Goal: Task Accomplishment & Management: Use online tool/utility

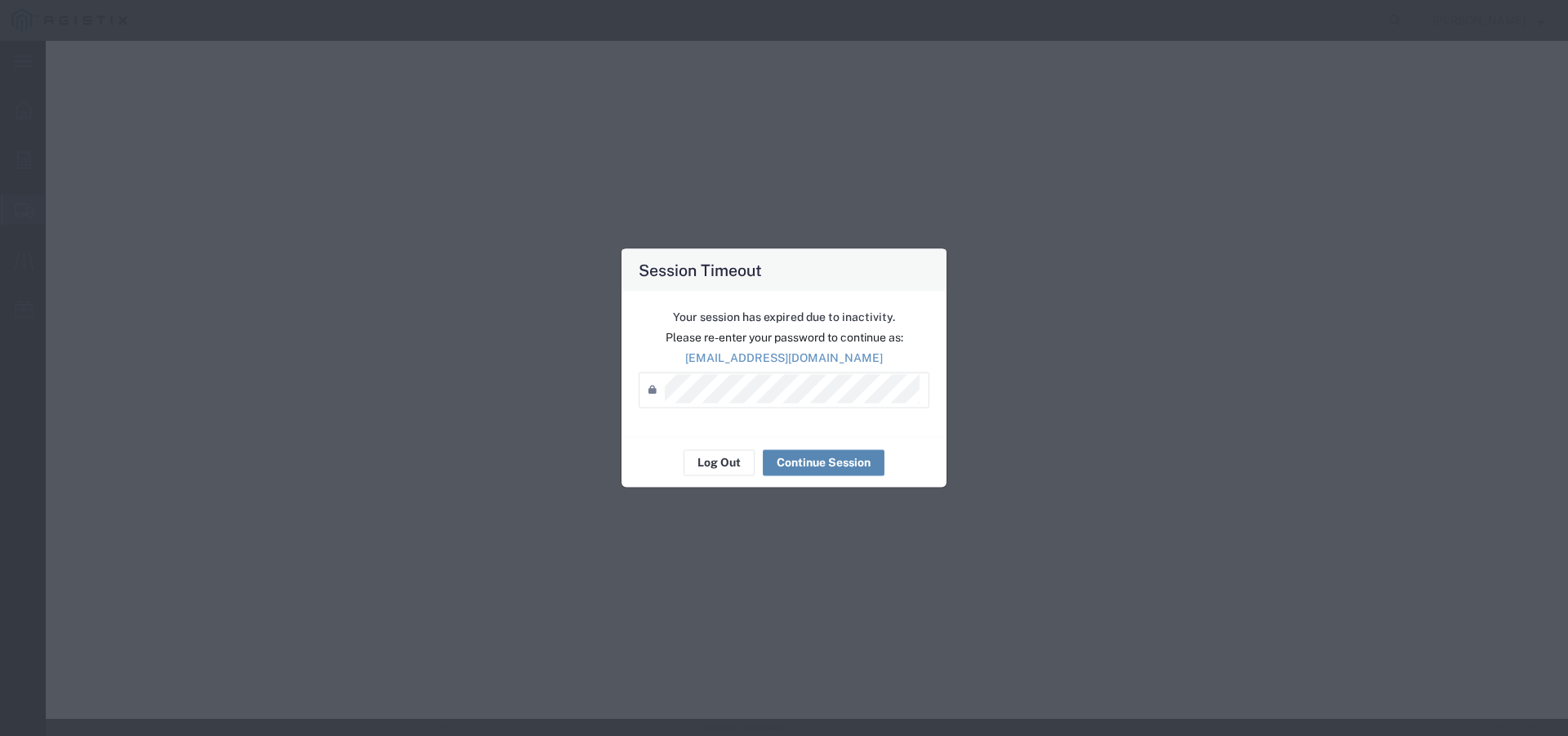
select select "CBOX"
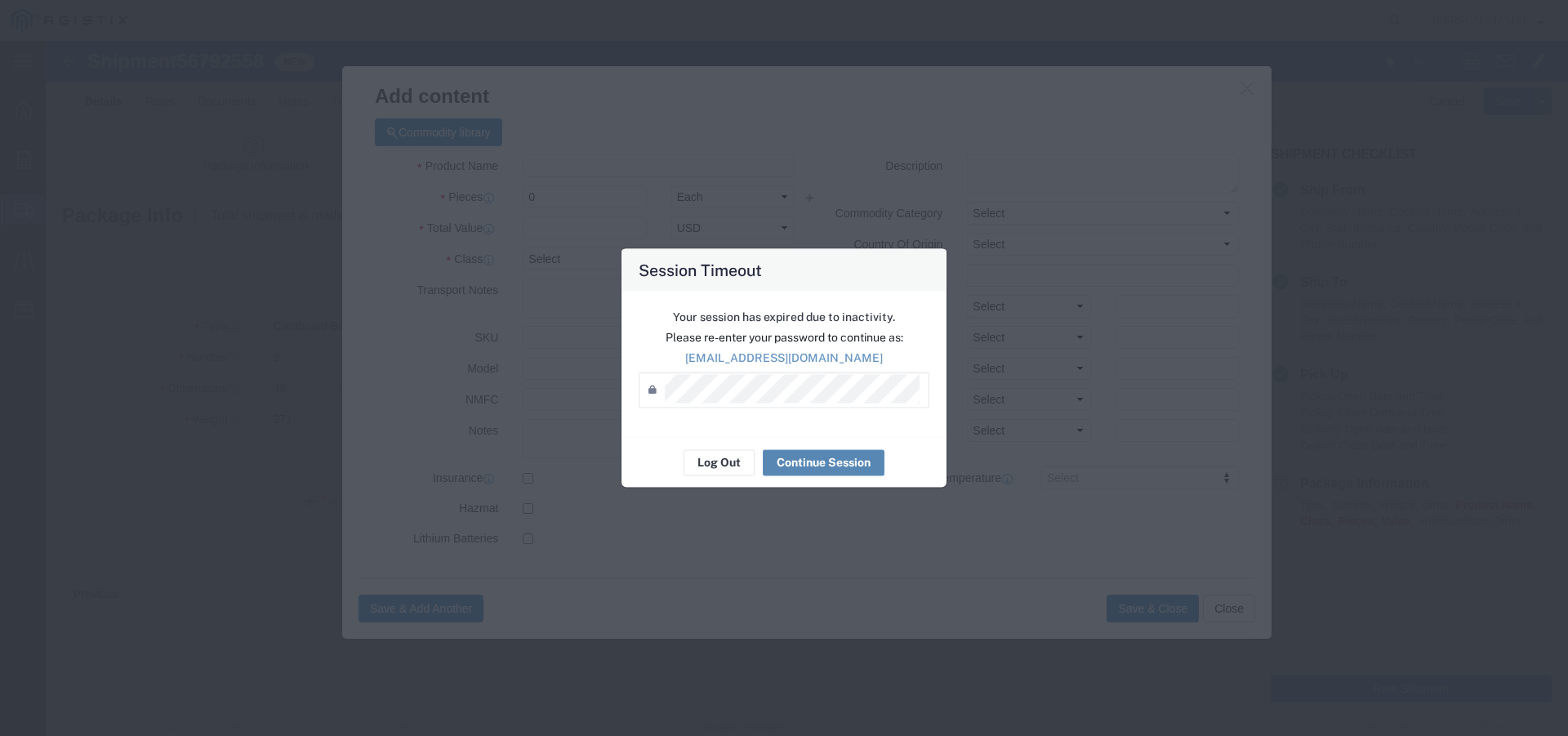
click at [804, 456] on button "Continue Session" at bounding box center [823, 463] width 122 height 26
click at [819, 463] on button "Continue Session" at bounding box center [823, 463] width 122 height 26
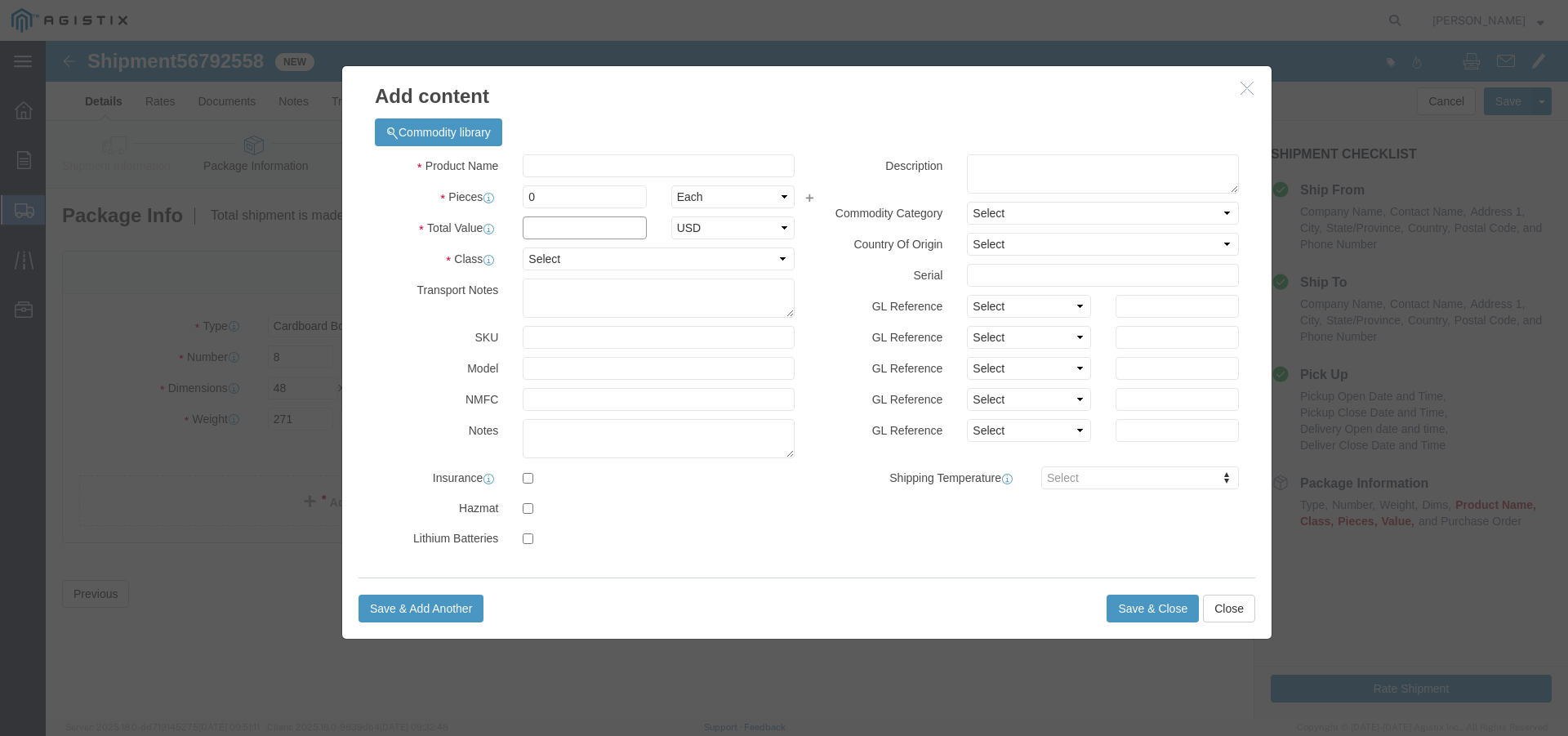
click input "text"
paste input "$1292.00"
type input "$1292.00"
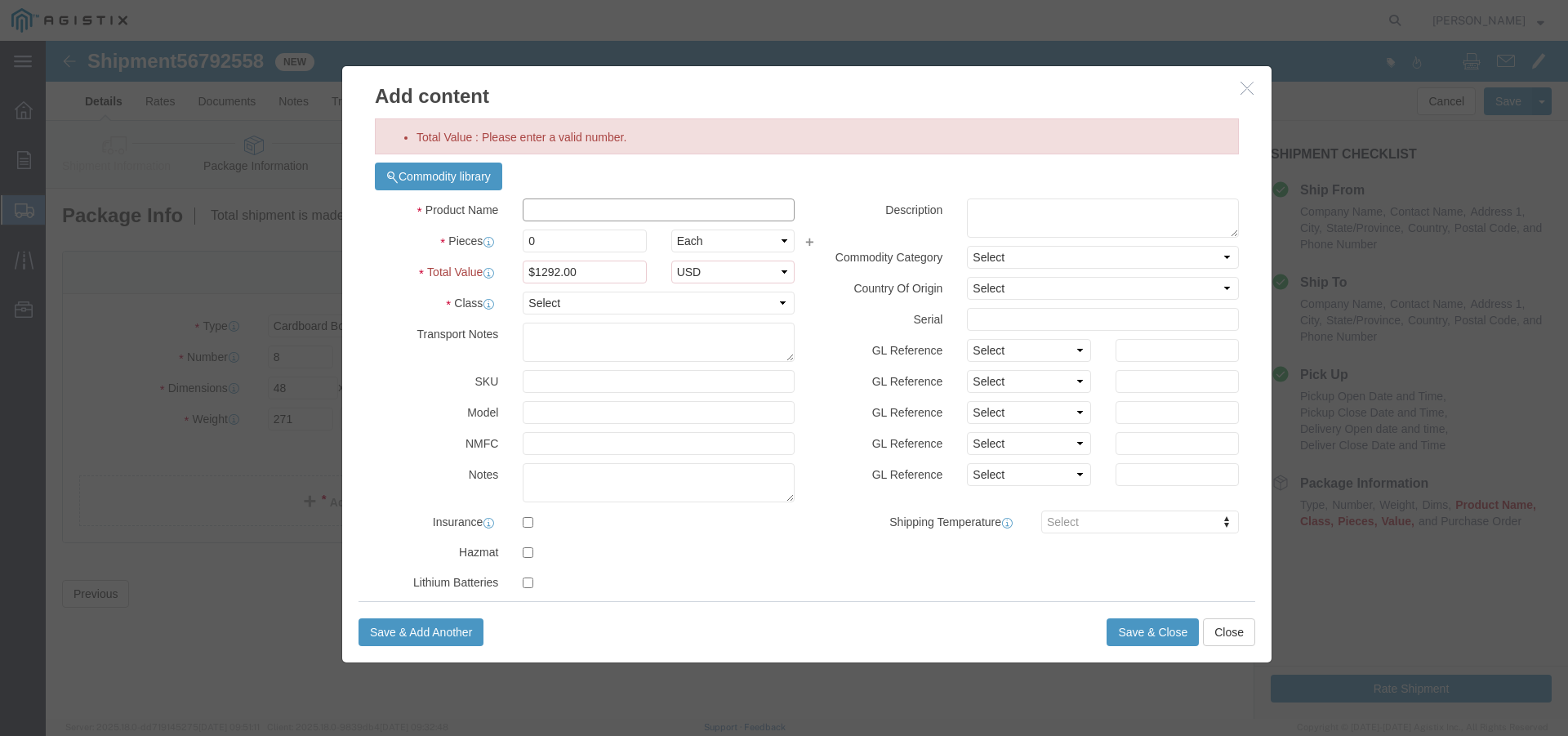
click div "Commodity library Product Name Pieces 0 Select Bag Barrels 100Board Feet Bottle…"
click input "$1292.00"
click input "text"
type input "MAT230"
click input "0"
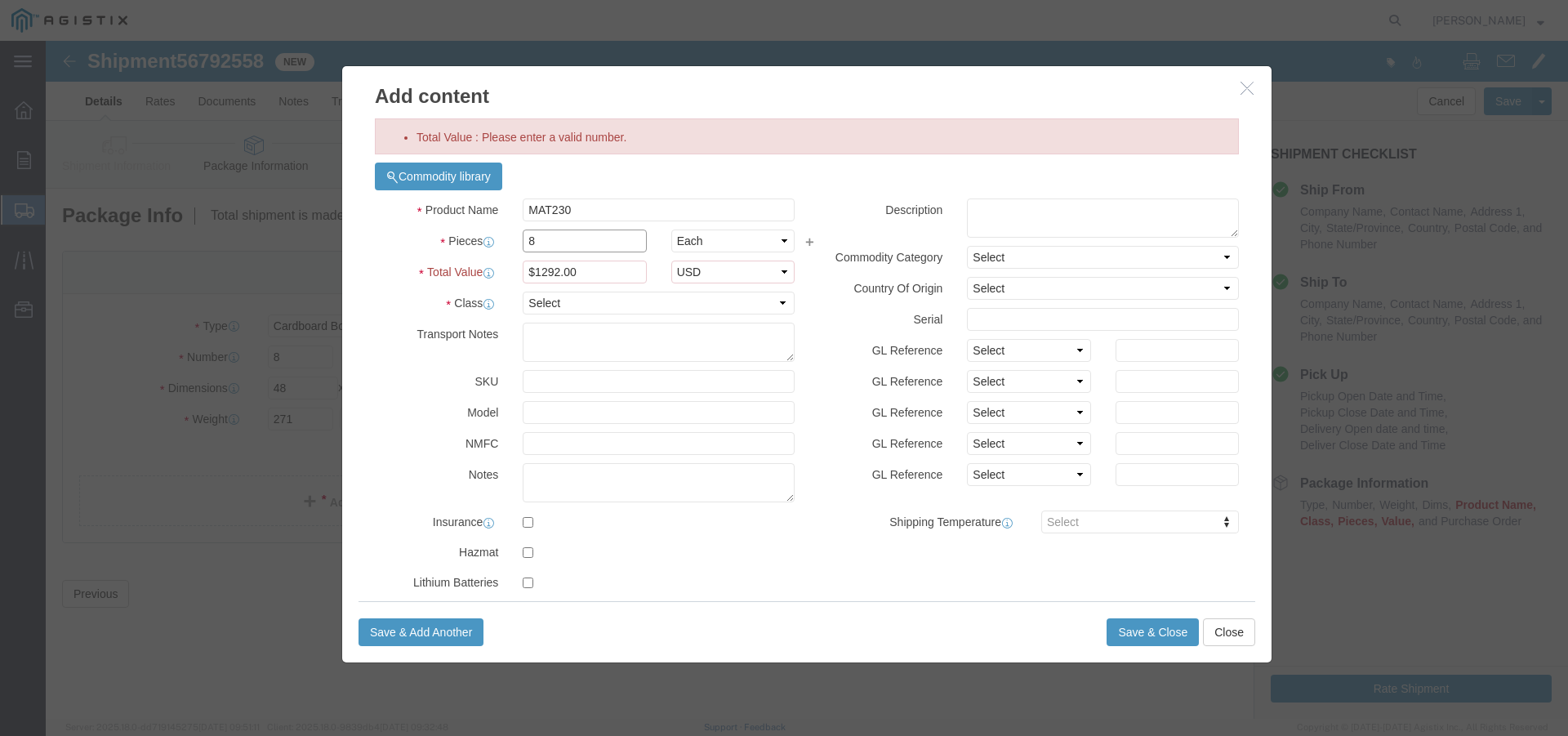
type input "8"
click input "$1292.00"
click input "$1,292.00"
type input "$1,292"
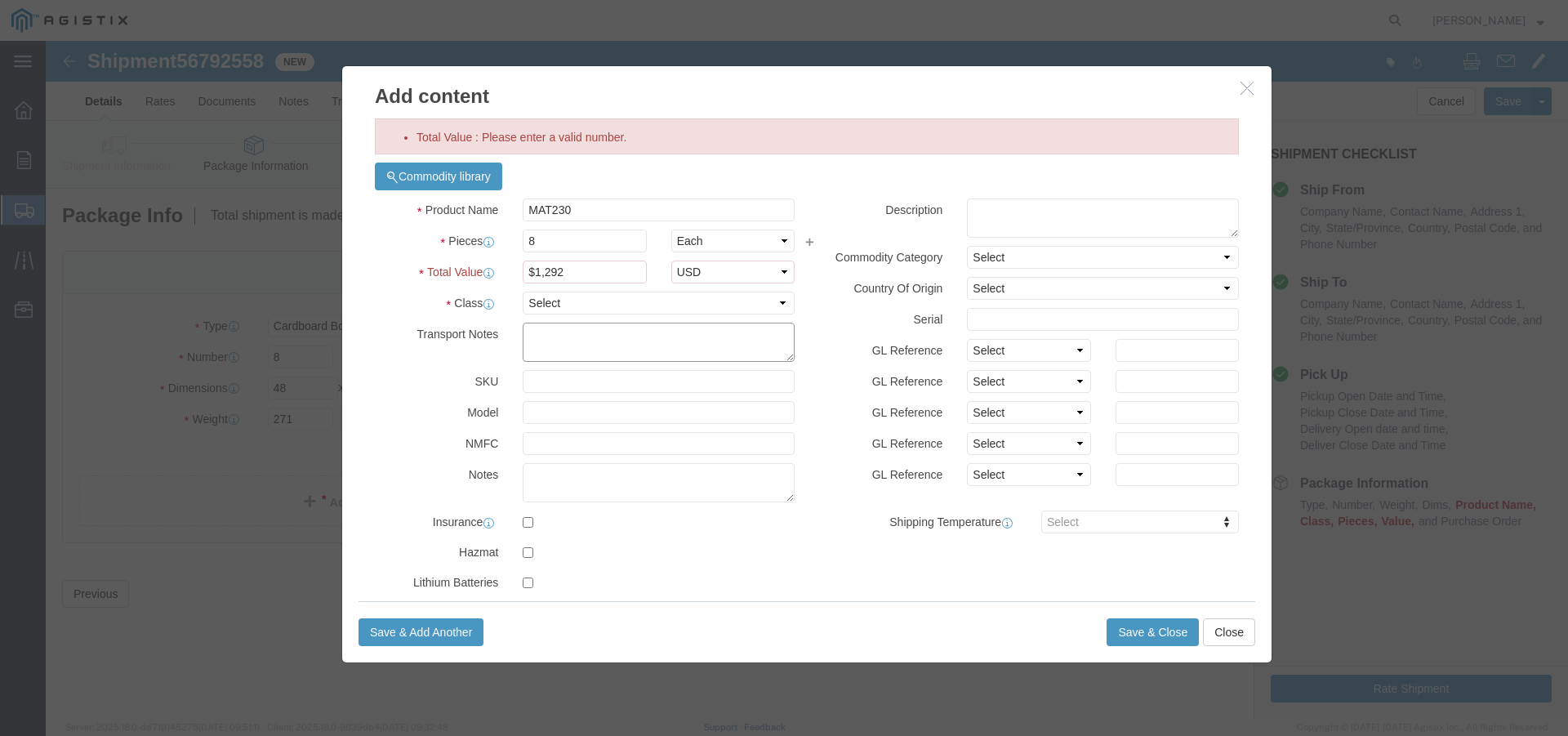
click textarea
click input "$1,292"
drag, startPoint x: 539, startPoint y: 231, endPoint x: 423, endPoint y: 228, distance: 116.0
click div "Total Value $1,292 Select ADP AED AFN ALL AMD AOA ARS ATS AUD AWG AZN BAM BBD B…"
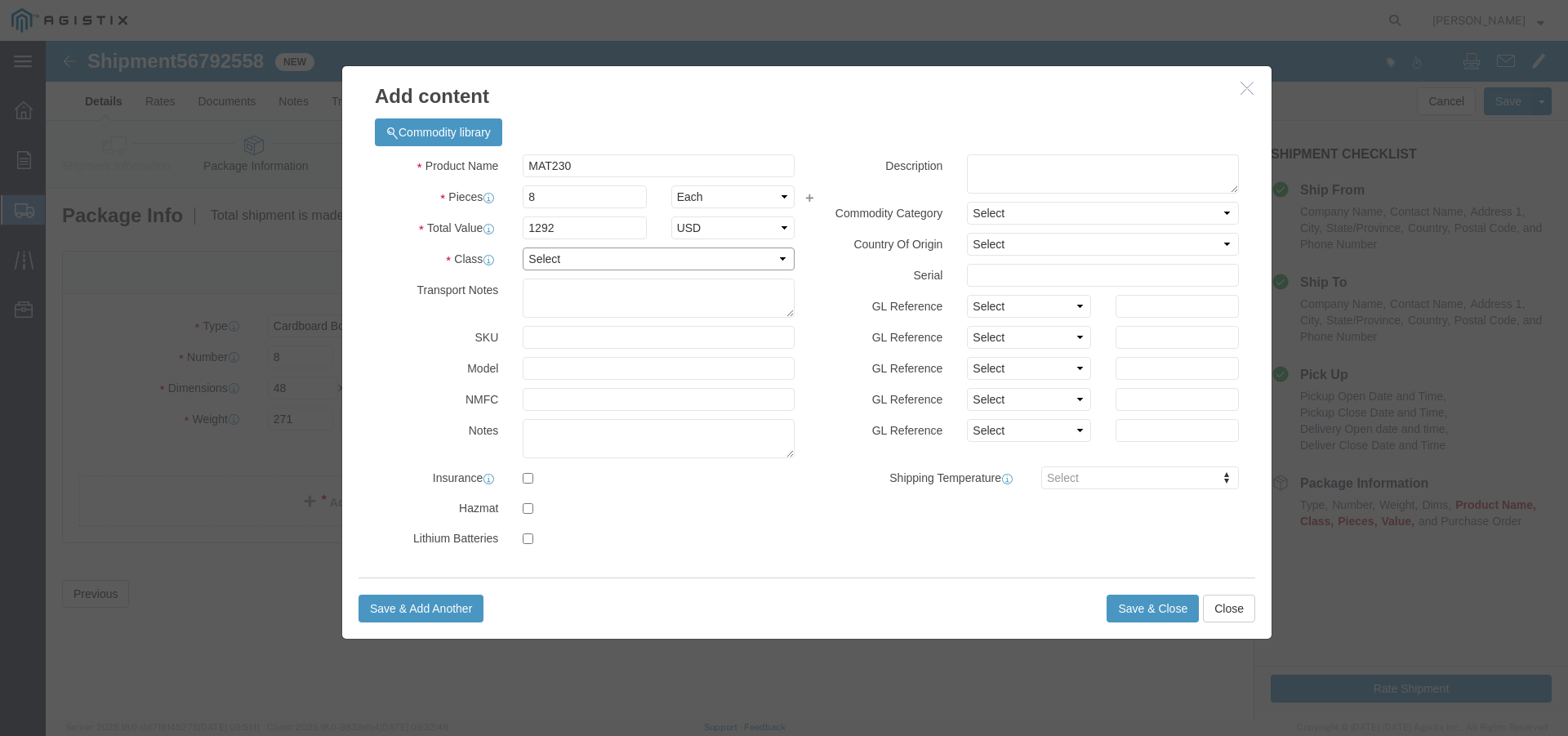
click select "Select 50 55 60 65 70 85 92.5 100 125 175 250 300 400"
click label "Transport Notes"
drag, startPoint x: 492, startPoint y: 190, endPoint x: 502, endPoint y: 196, distance: 11.7
click input "1292"
click input "1,292"
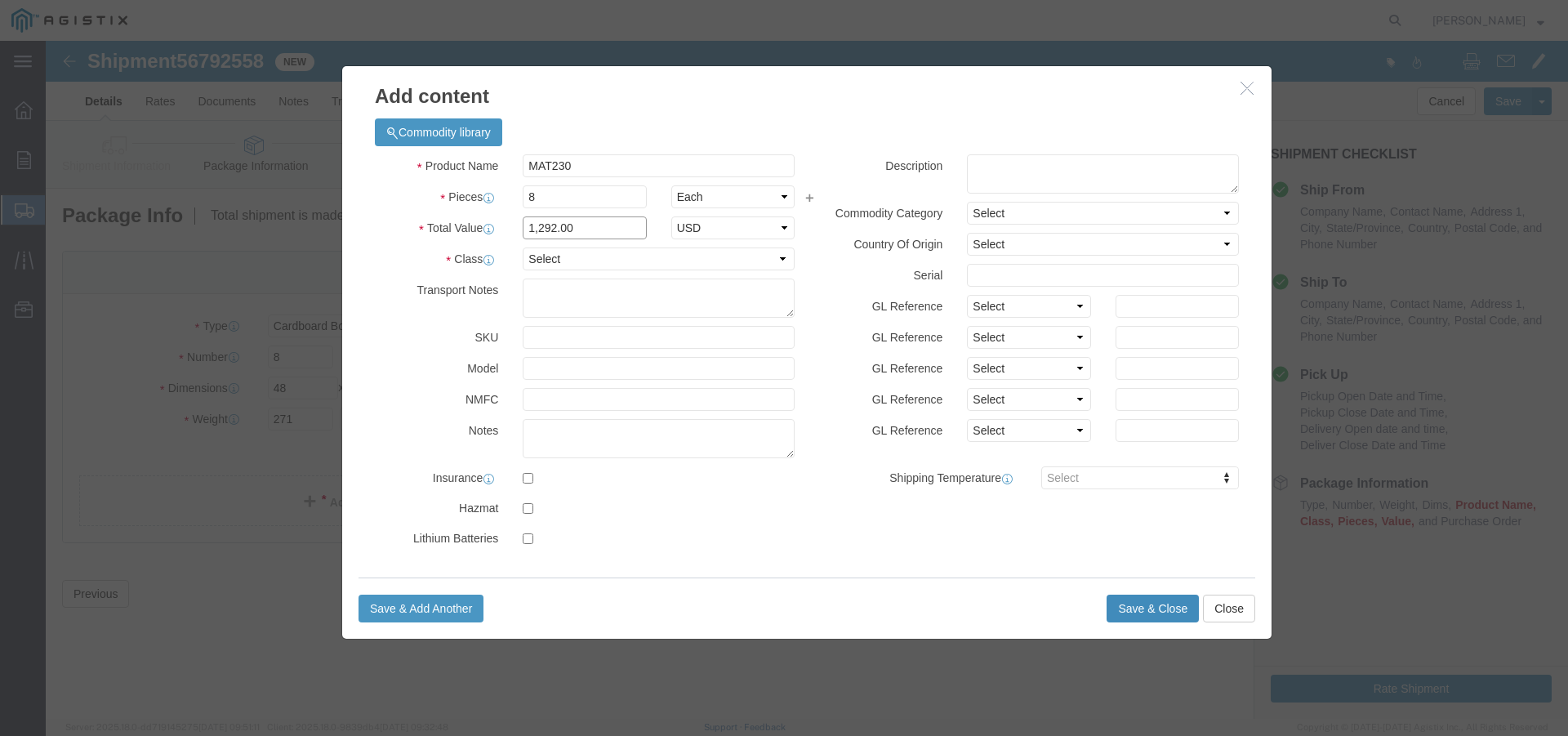
type input "1,292.00"
click button "Save & Close"
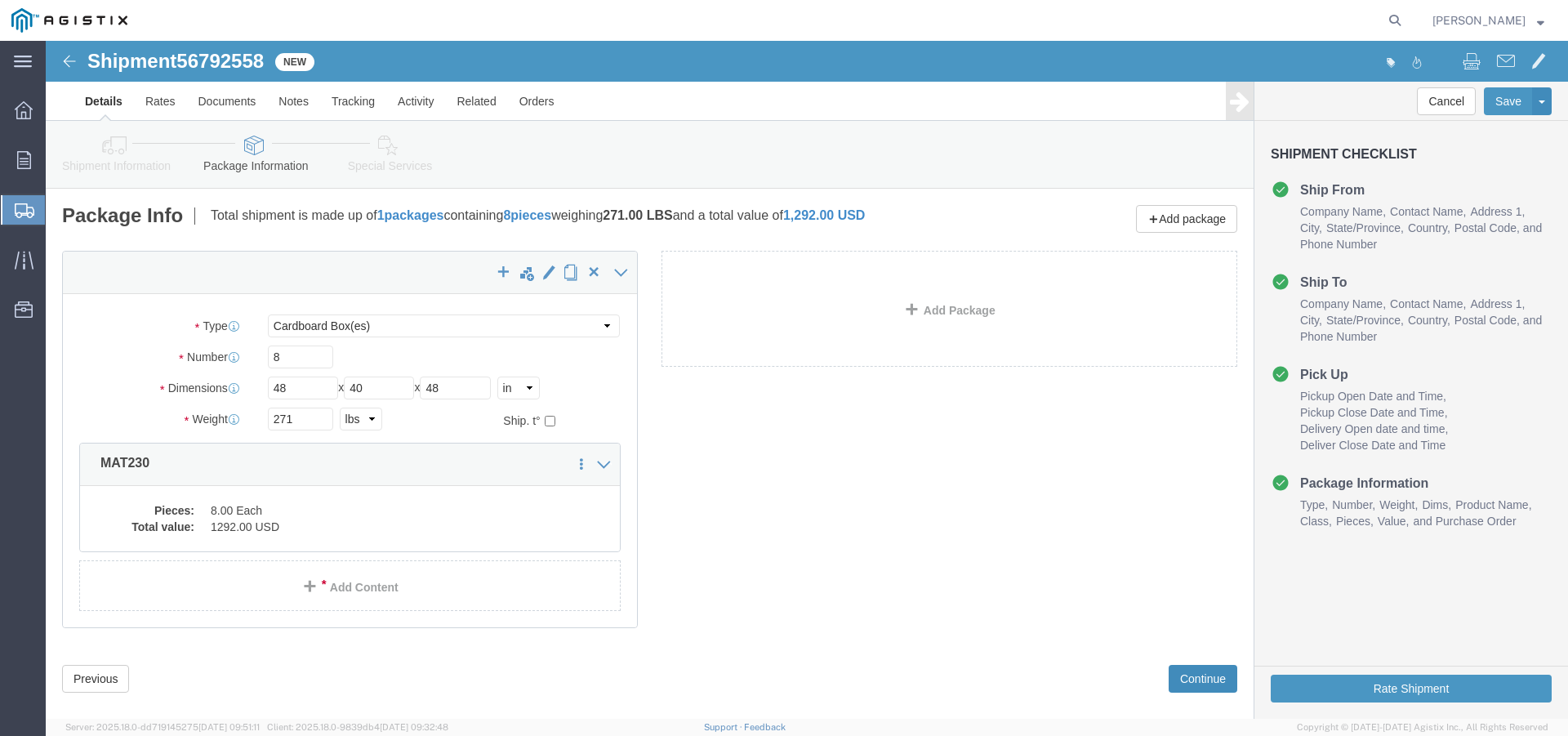
click button "Continue"
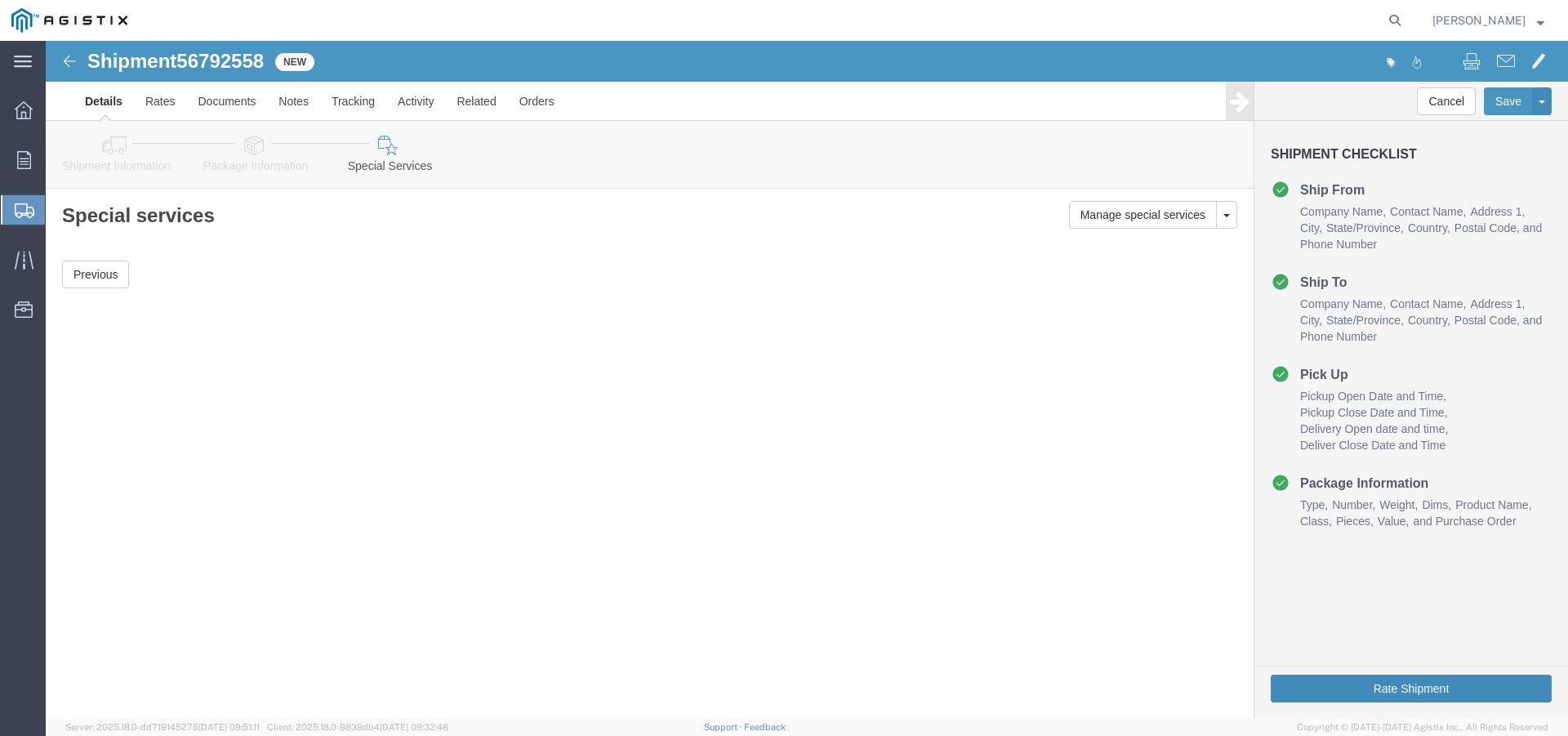
click button "Rate Shipment"
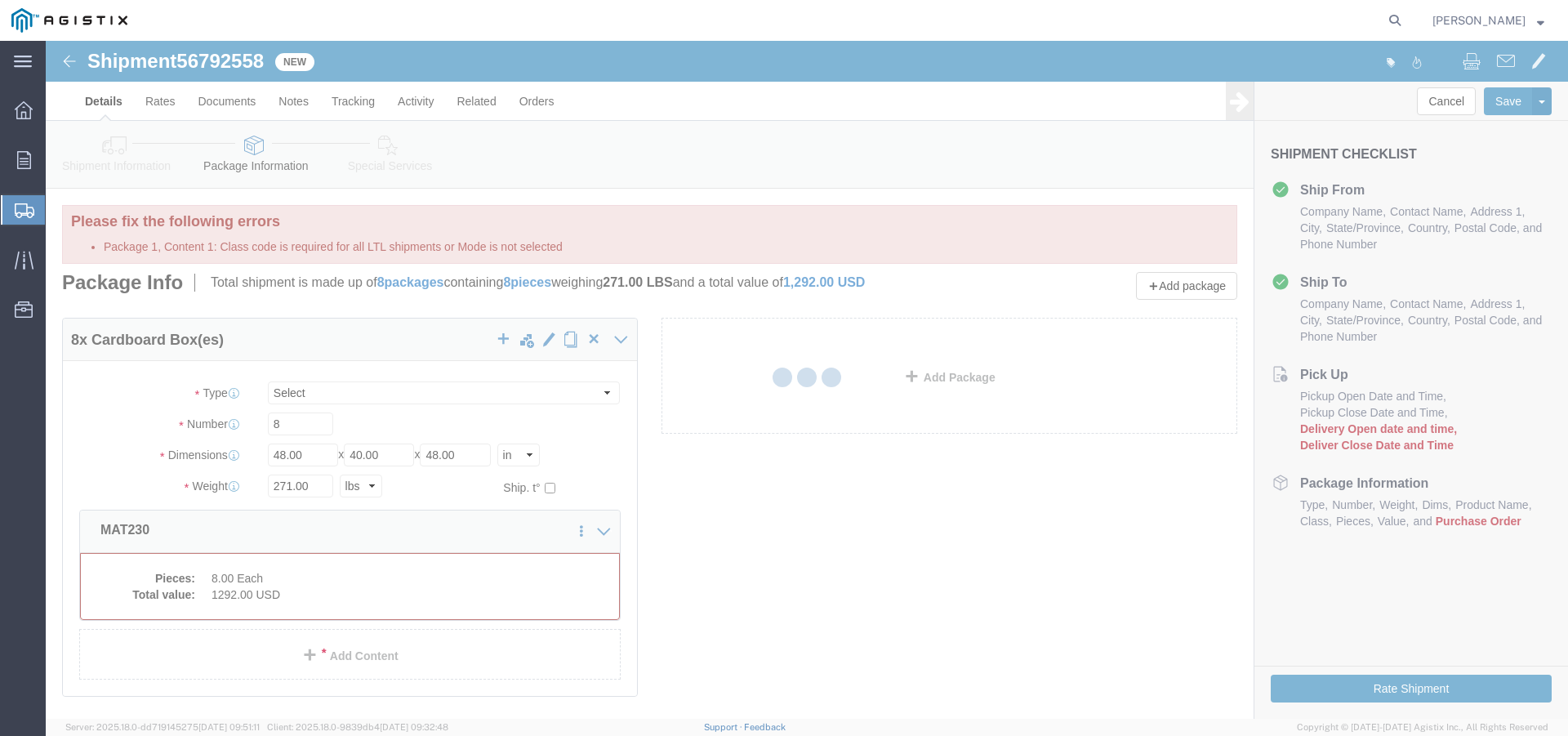
select select "CBOX"
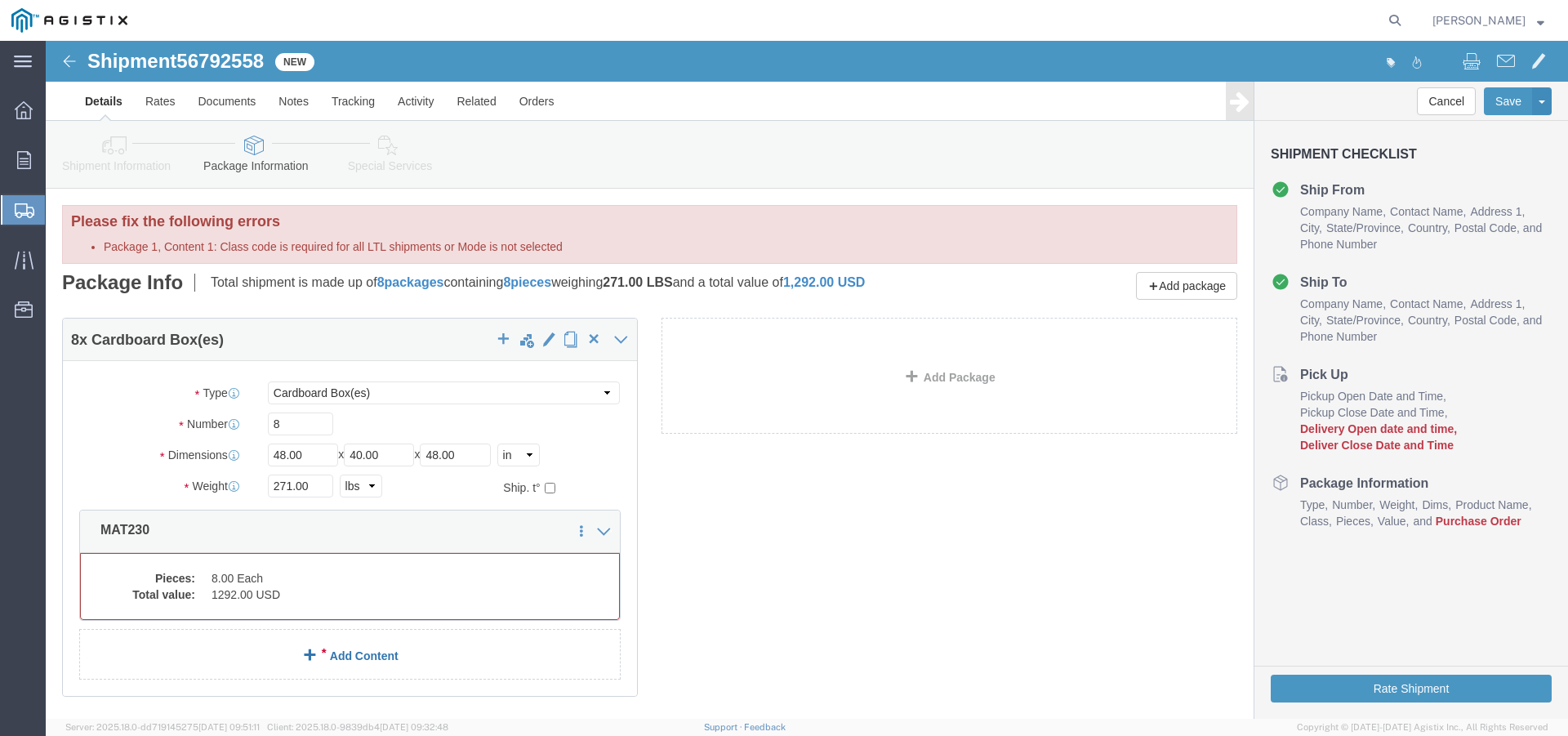
click link "Add Content"
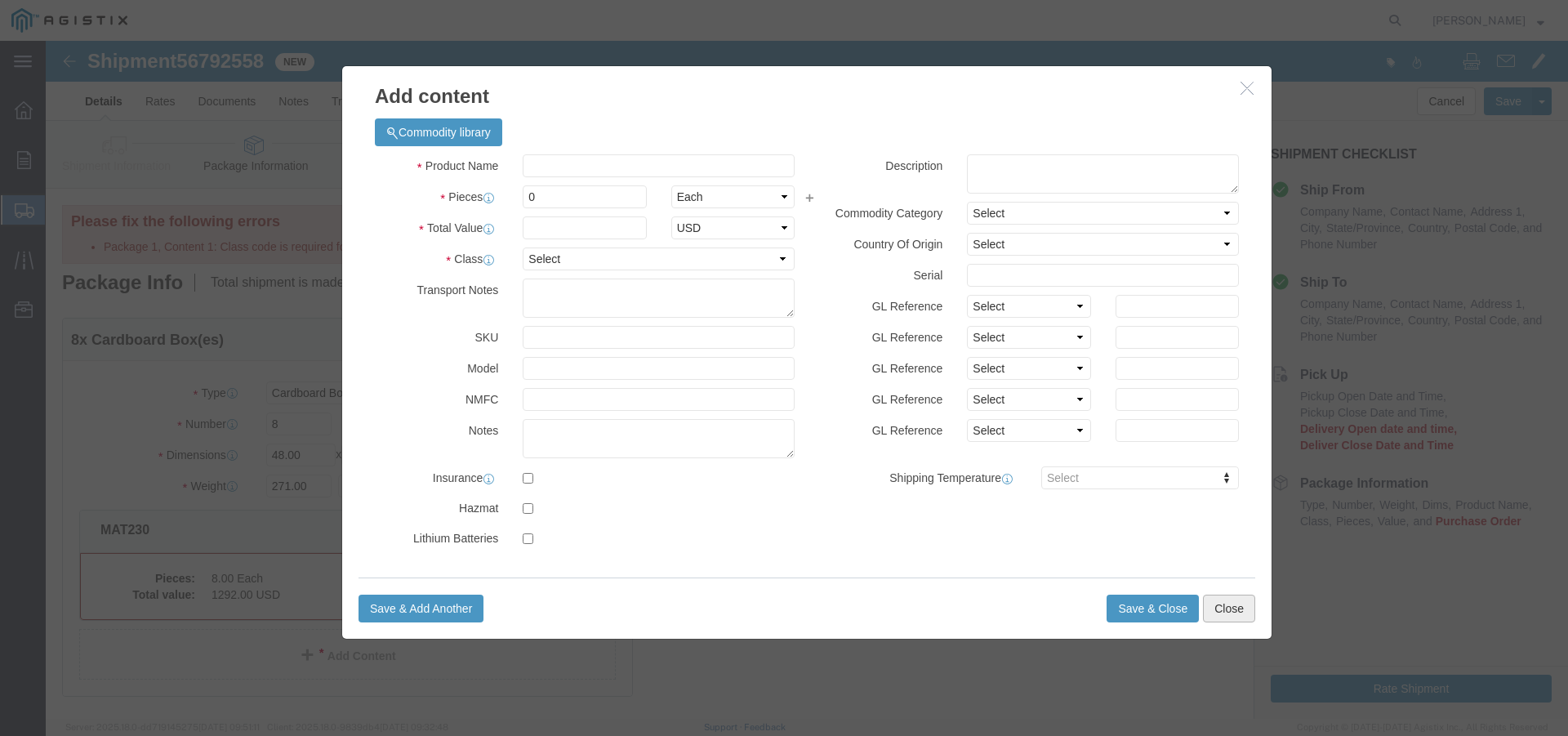
click button "Close"
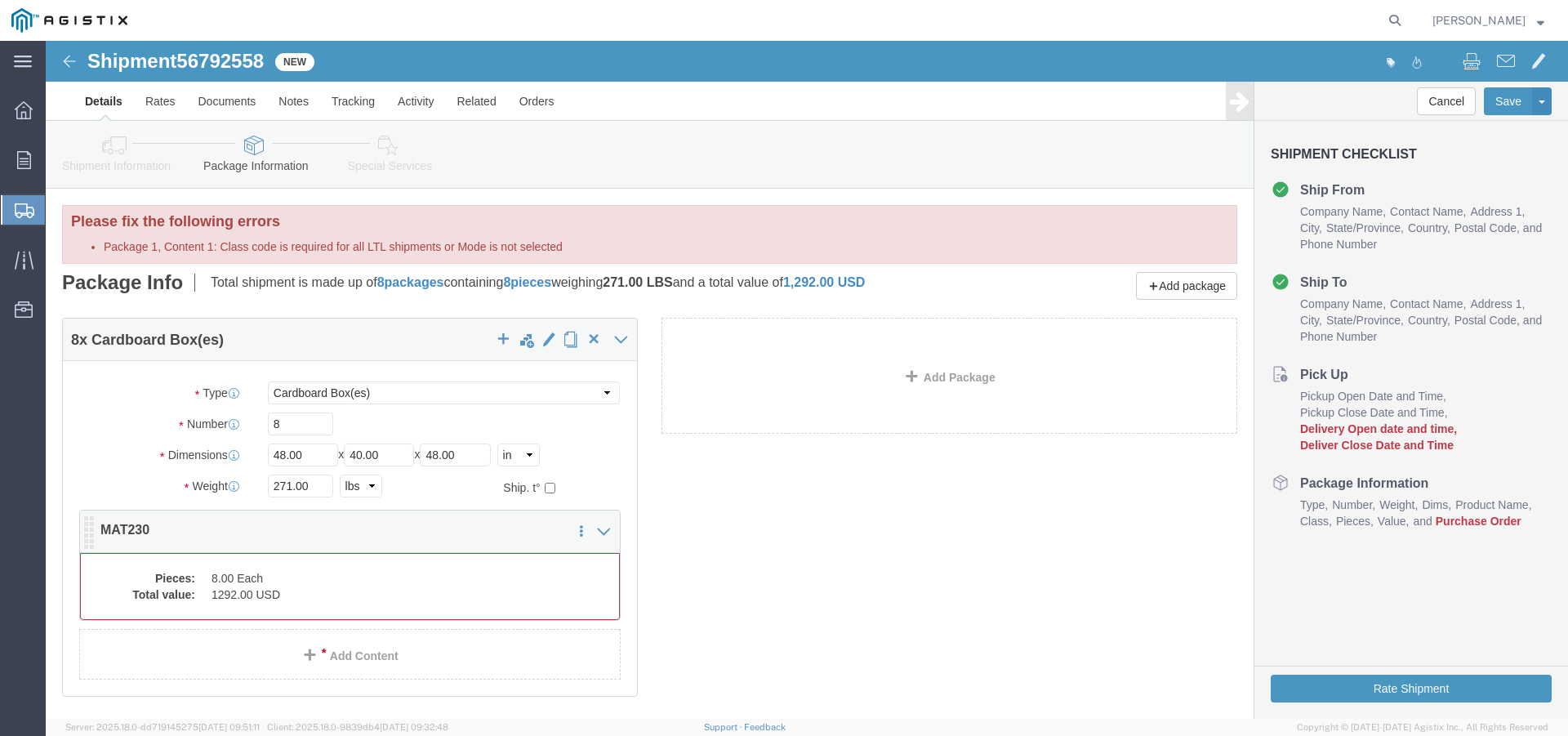
click dd "8.00 Each"
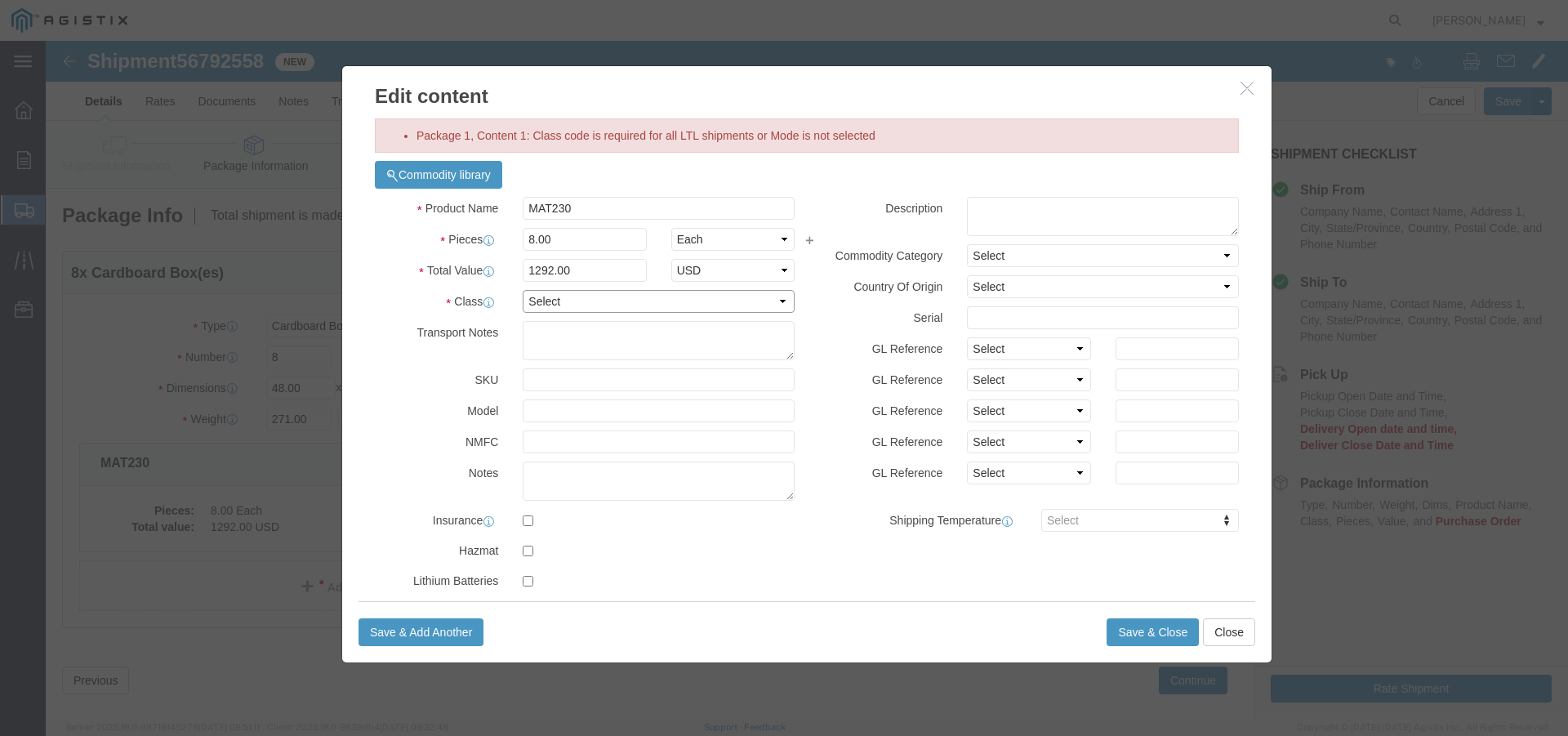
click select "Select 50 55 60 65 70 85 92.5 100 125 175 250 300 400"
select select "125"
click select "Select 50 55 60 65 70 85 92.5 100 125 175 250 300 400"
click button "Save & Close"
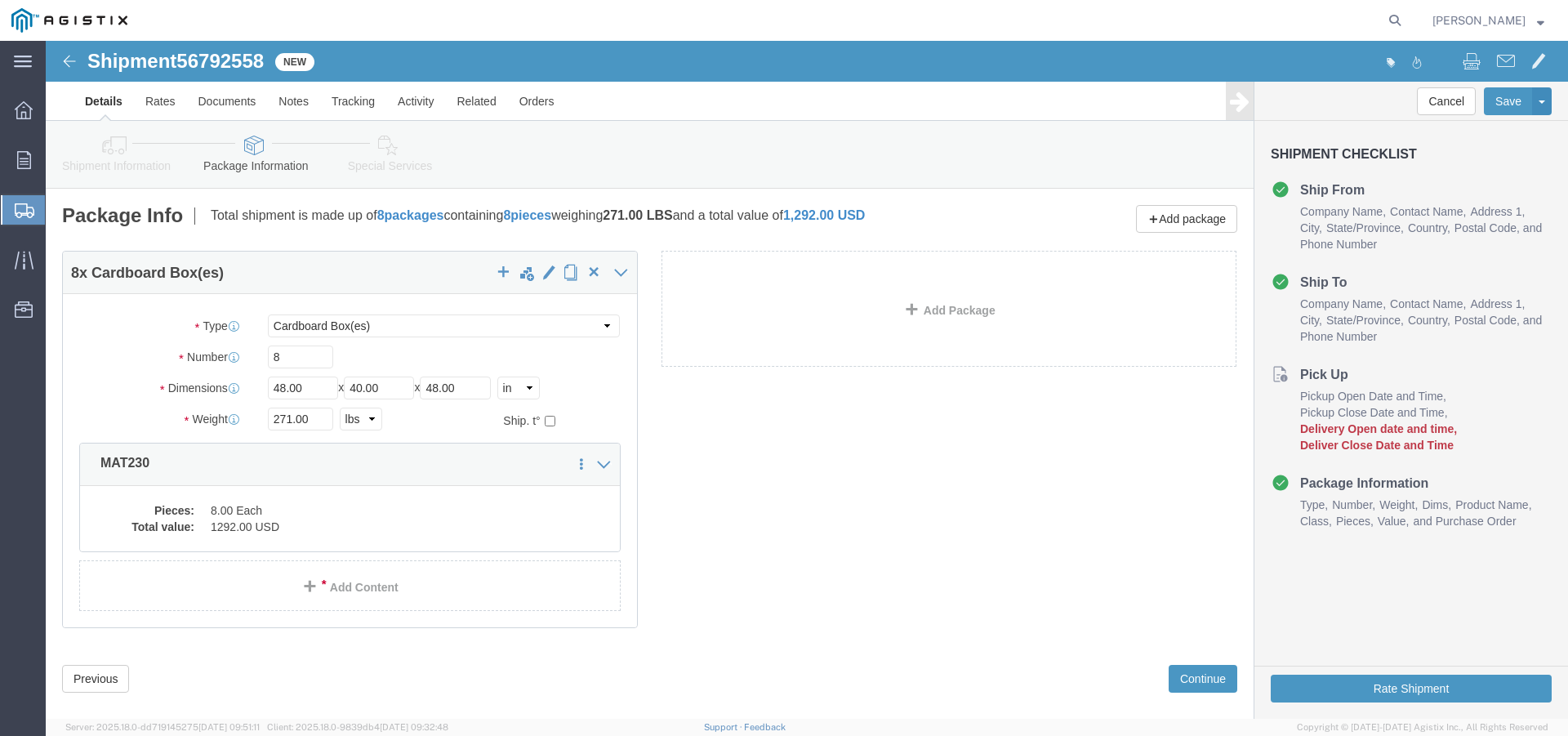
click span "Pickup Close Date and Time"
click button "Rate Shipment"
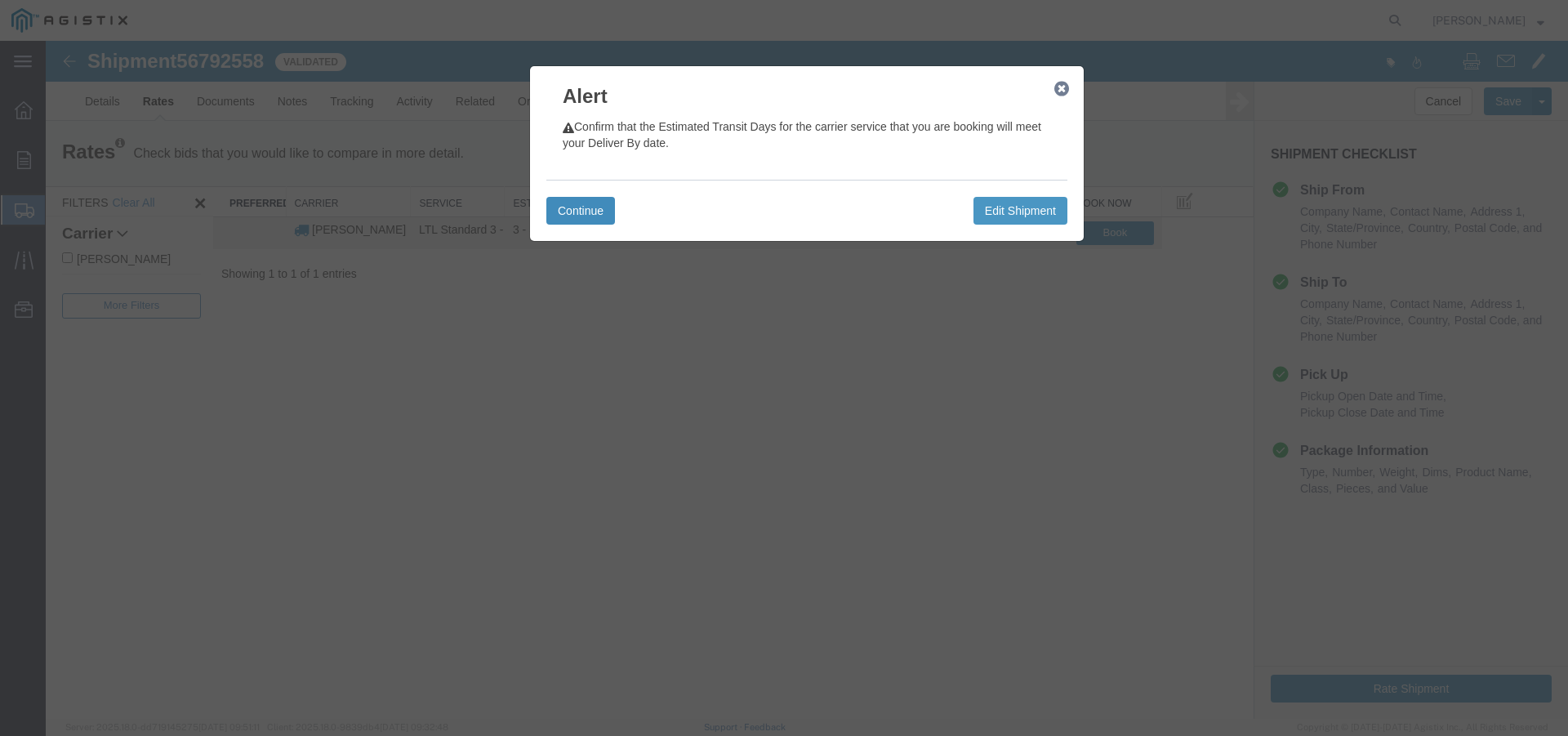
click at [573, 214] on button "Continue" at bounding box center [580, 210] width 68 height 27
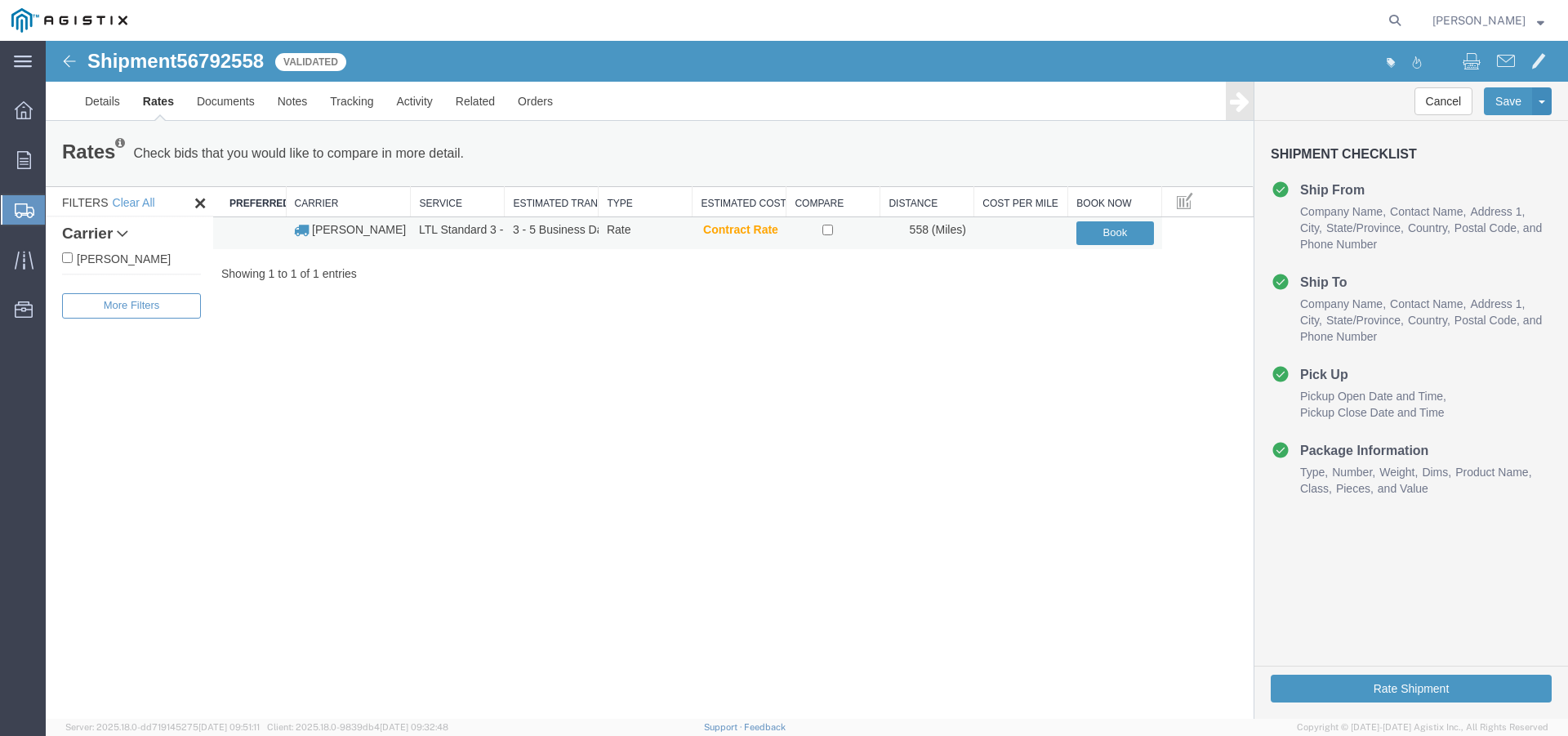
click at [320, 235] on td "[PERSON_NAME]" at bounding box center [348, 234] width 125 height 32
click at [1136, 227] on button "Book" at bounding box center [1115, 233] width 78 height 24
